Goal: Task Accomplishment & Management: Use online tool/utility

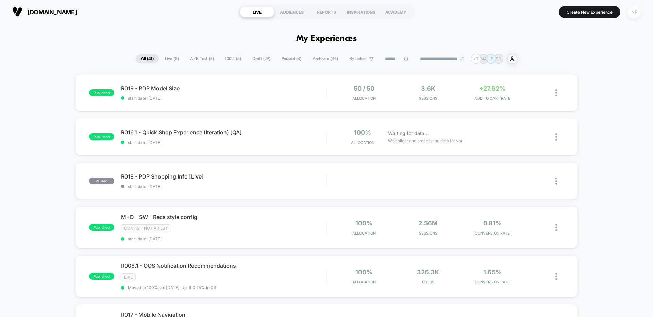
click at [634, 13] on div "NP" at bounding box center [633, 11] width 13 height 13
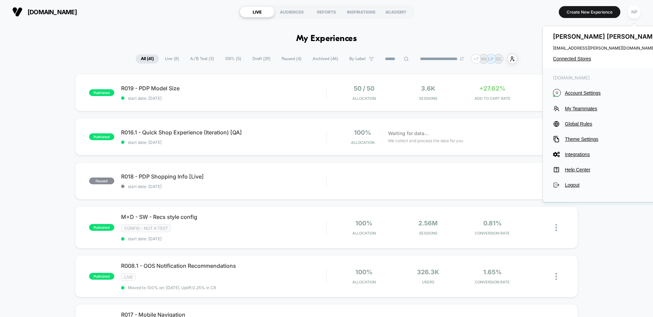
click at [575, 62] on div "[PERSON_NAME] [PERSON_NAME][EMAIL_ADDRESS][PERSON_NAME][DOMAIN_NAME] Connected …" at bounding box center [607, 47] width 128 height 42
click at [576, 60] on span "Connected Stores" at bounding box center [606, 58] width 107 height 5
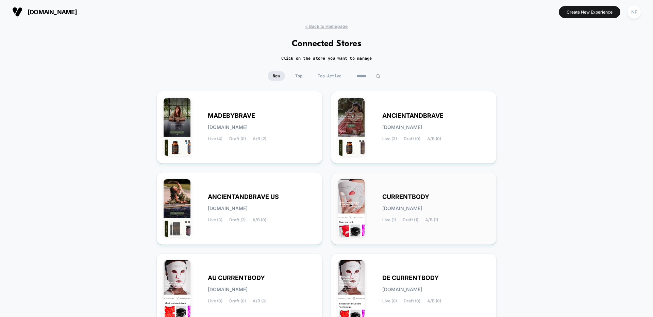
scroll to position [227, 0]
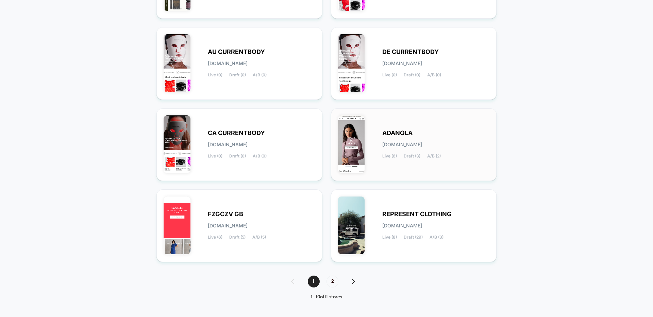
click at [409, 153] on div "[PERSON_NAME][DOMAIN_NAME] Live (6) Draft (3) A/B (2)" at bounding box center [435, 145] width 107 height 28
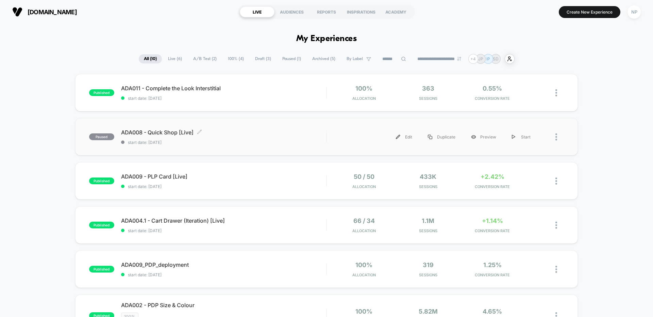
scroll to position [3, 0]
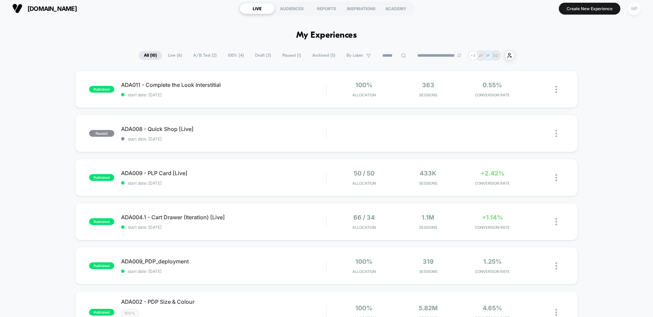
click at [628, 12] on div "NP" at bounding box center [633, 8] width 13 height 13
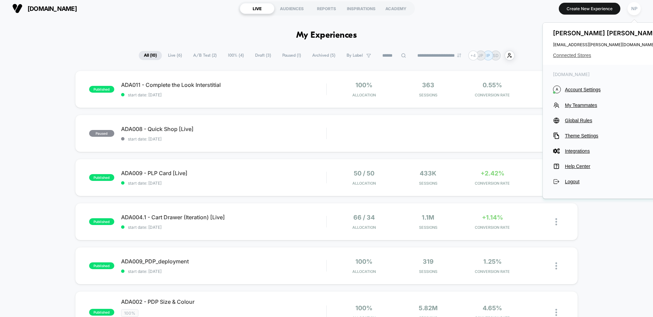
click at [579, 54] on span "Connected Stores" at bounding box center [606, 55] width 107 height 5
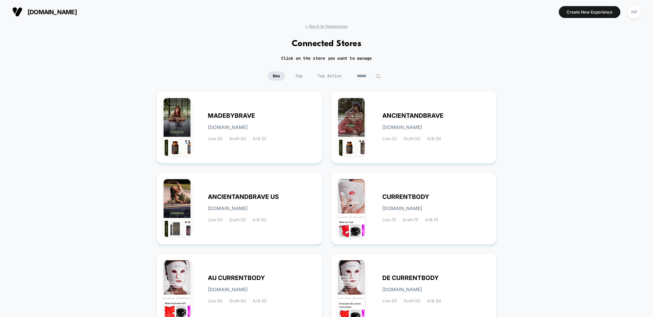
scroll to position [227, 0]
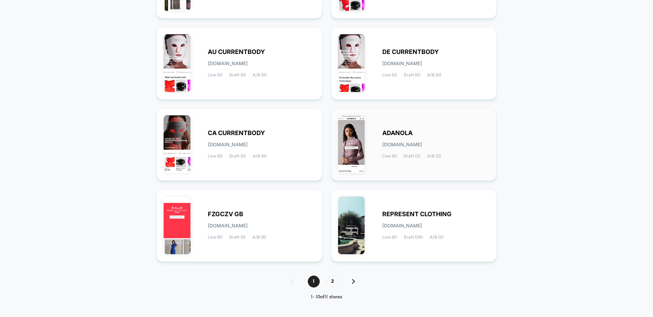
click at [429, 158] on span "A/B (2)" at bounding box center [434, 156] width 14 height 5
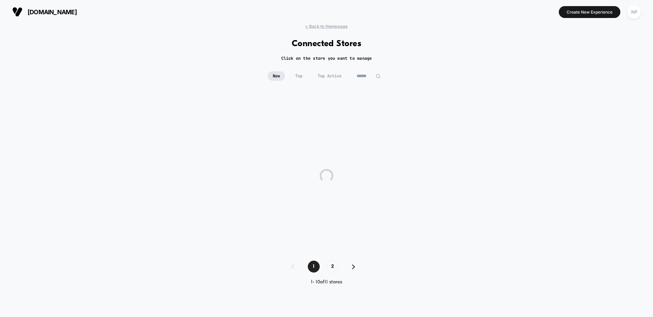
scroll to position [0, 0]
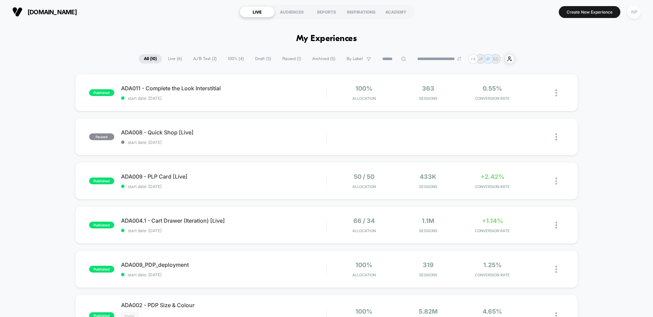
click at [630, 12] on div "NP" at bounding box center [633, 11] width 13 height 13
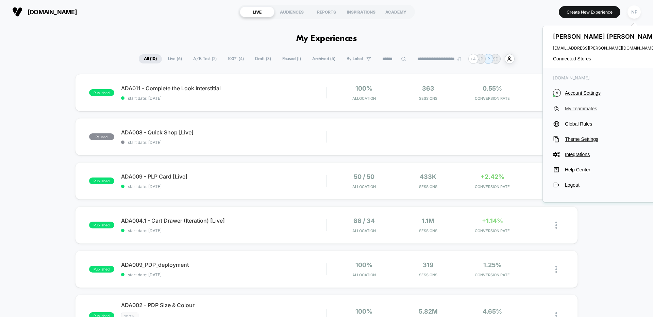
click at [588, 107] on span "My Teammates" at bounding box center [613, 108] width 96 height 5
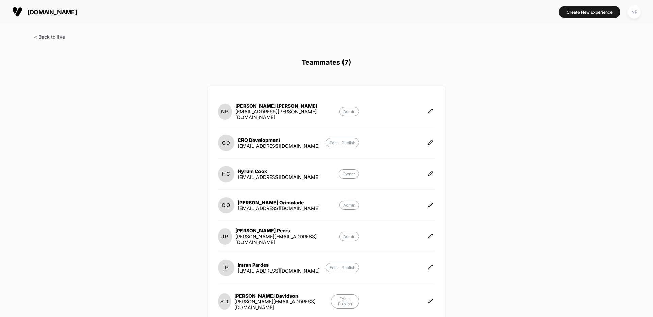
click at [52, 39] on span at bounding box center [49, 37] width 31 height 6
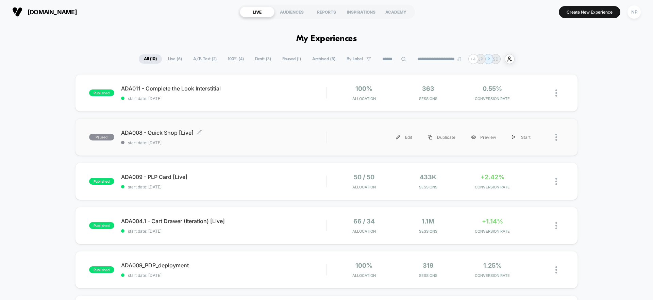
click at [155, 132] on span "ADA008 - Quick Shop [Live] Click to edit experience details" at bounding box center [223, 132] width 205 height 7
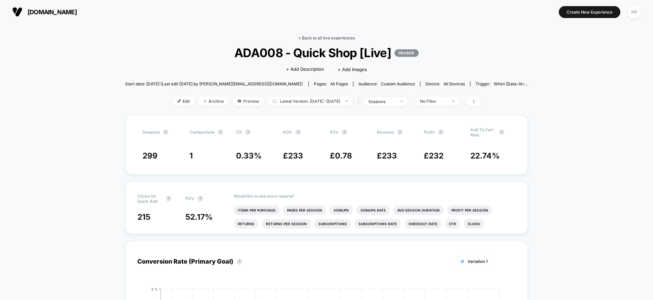
click at [328, 38] on link "< Back to all live experiences" at bounding box center [326, 37] width 56 height 5
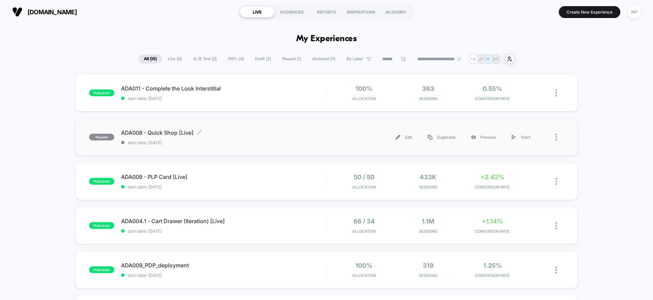
click at [224, 135] on span "ADA008 - Quick Shop [Live] Click to edit experience details" at bounding box center [223, 132] width 205 height 7
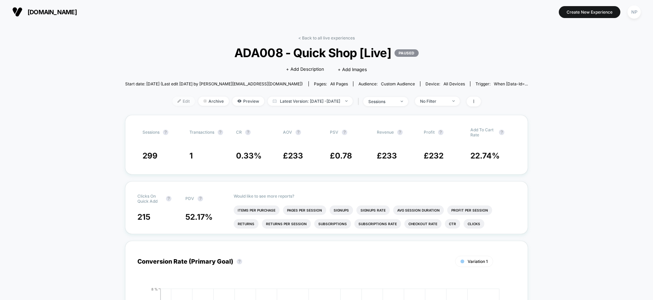
click at [173, 104] on span "Edit" at bounding box center [183, 101] width 22 height 9
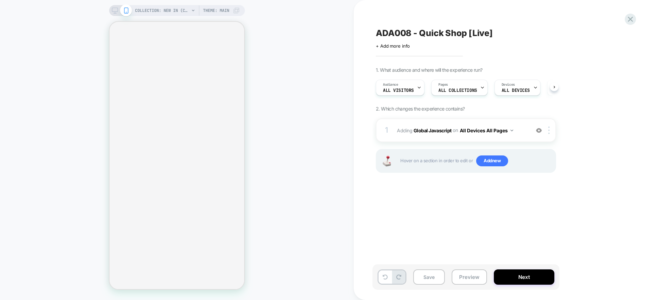
scroll to position [0, 0]
select select "**********"
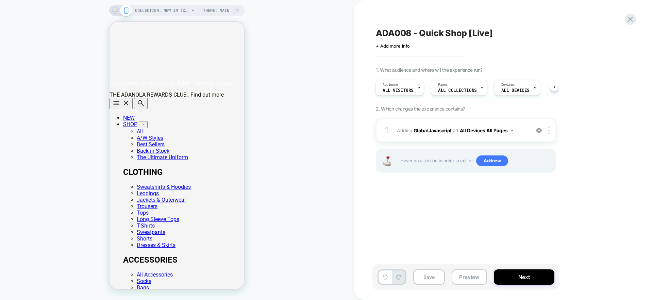
scroll to position [0, 0]
click at [521, 274] on button "Next" at bounding box center [524, 276] width 61 height 15
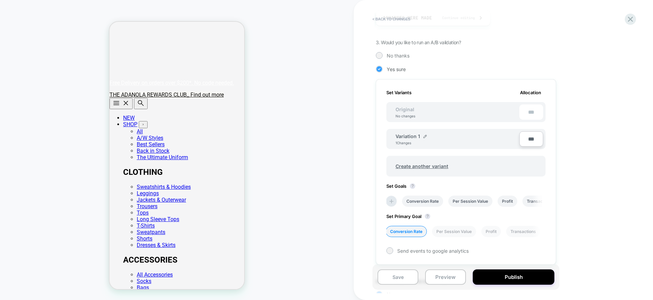
scroll to position [137, 0]
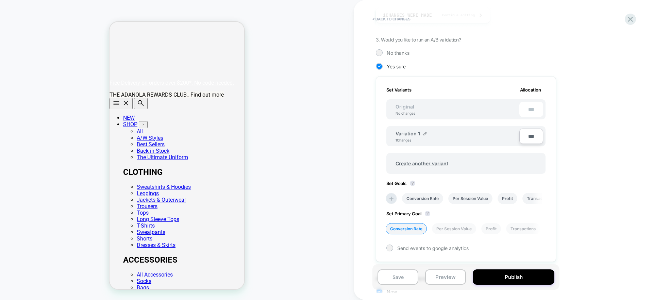
drag, startPoint x: 531, startPoint y: 136, endPoint x: 505, endPoint y: 136, distance: 26.5
click at [505, 136] on div "Variation 1 1 Changes ***" at bounding box center [465, 136] width 159 height 20
drag, startPoint x: 521, startPoint y: 136, endPoint x: 538, endPoint y: 137, distance: 16.7
click at [538, 137] on input "***" at bounding box center [531, 135] width 24 height 15
click at [459, 131] on div "Variation 1 1 Changes" at bounding box center [457, 137] width 124 height 12
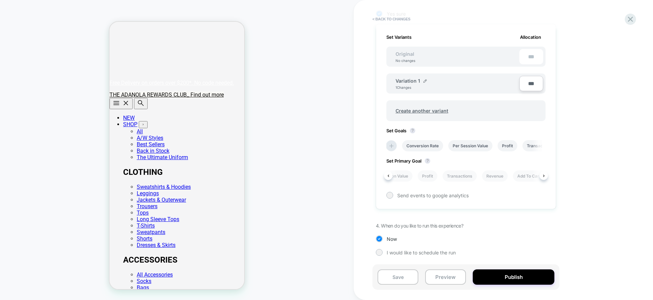
scroll to position [0, 76]
click at [514, 176] on li "Add To Cart Rate" at bounding box center [521, 175] width 42 height 11
click at [403, 195] on span "Send events to google analytics" at bounding box center [432, 195] width 71 height 6
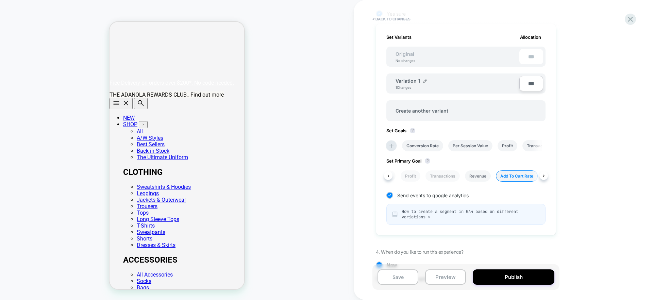
scroll to position [0, 80]
click at [390, 145] on icon at bounding box center [391, 146] width 4 height 4
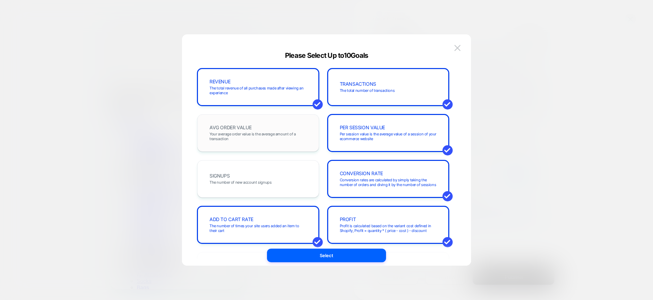
click at [246, 133] on span "Your average order value is the average amount of a transaction" at bounding box center [257, 137] width 97 height 10
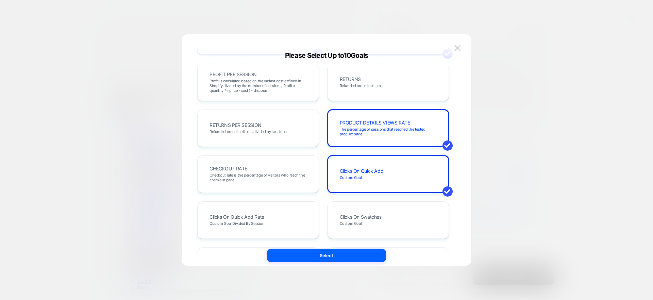
scroll to position [206, 0]
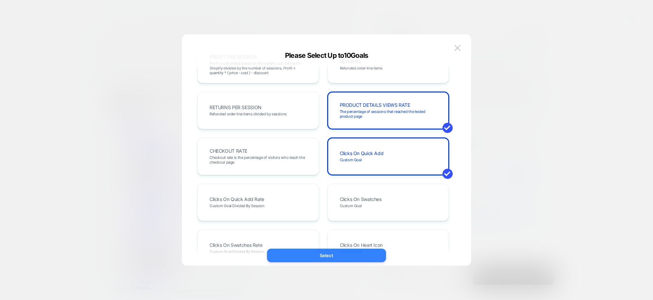
click at [328, 254] on button "Select" at bounding box center [326, 255] width 119 height 14
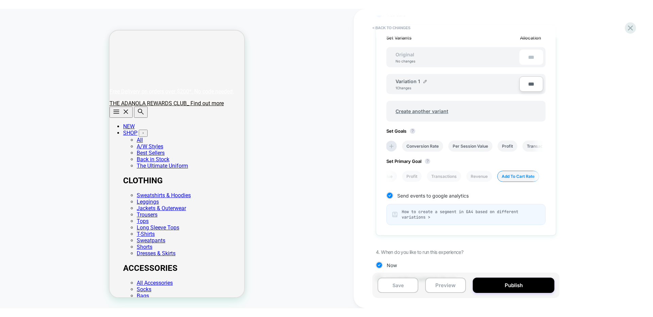
scroll to position [196, 0]
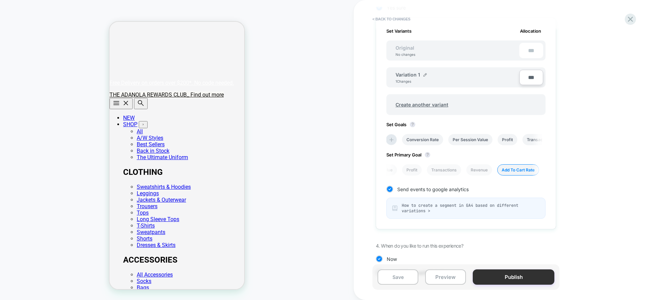
click at [500, 280] on button "Publish" at bounding box center [514, 276] width 82 height 15
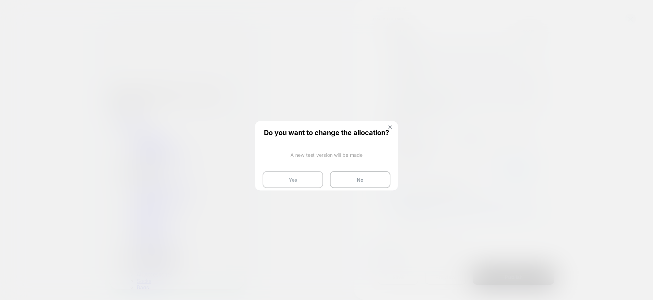
click at [301, 180] on button "Yes" at bounding box center [292, 179] width 61 height 17
